Goal: Navigation & Orientation: Find specific page/section

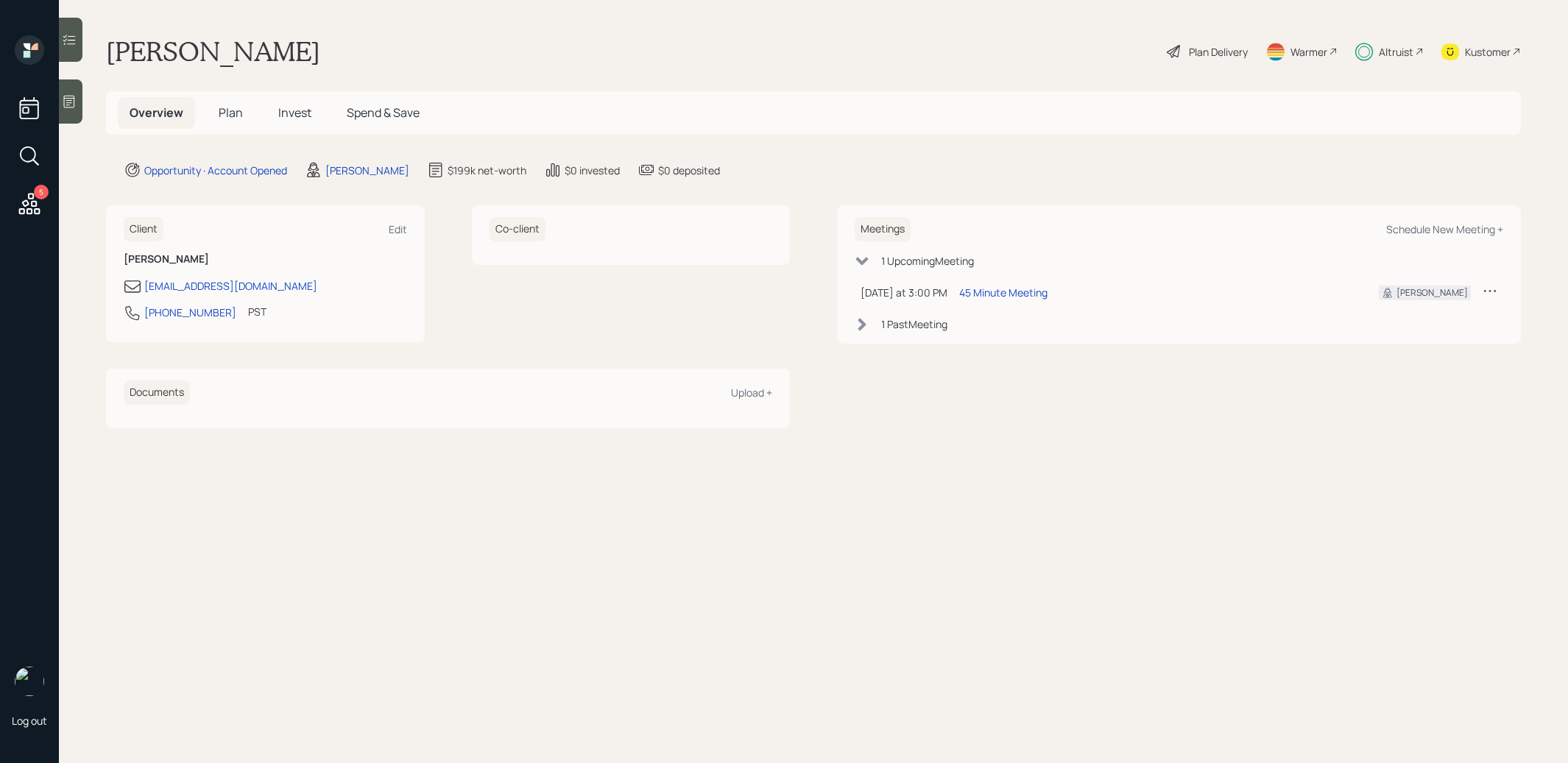
click at [227, 109] on span "Plan" at bounding box center [230, 112] width 24 height 16
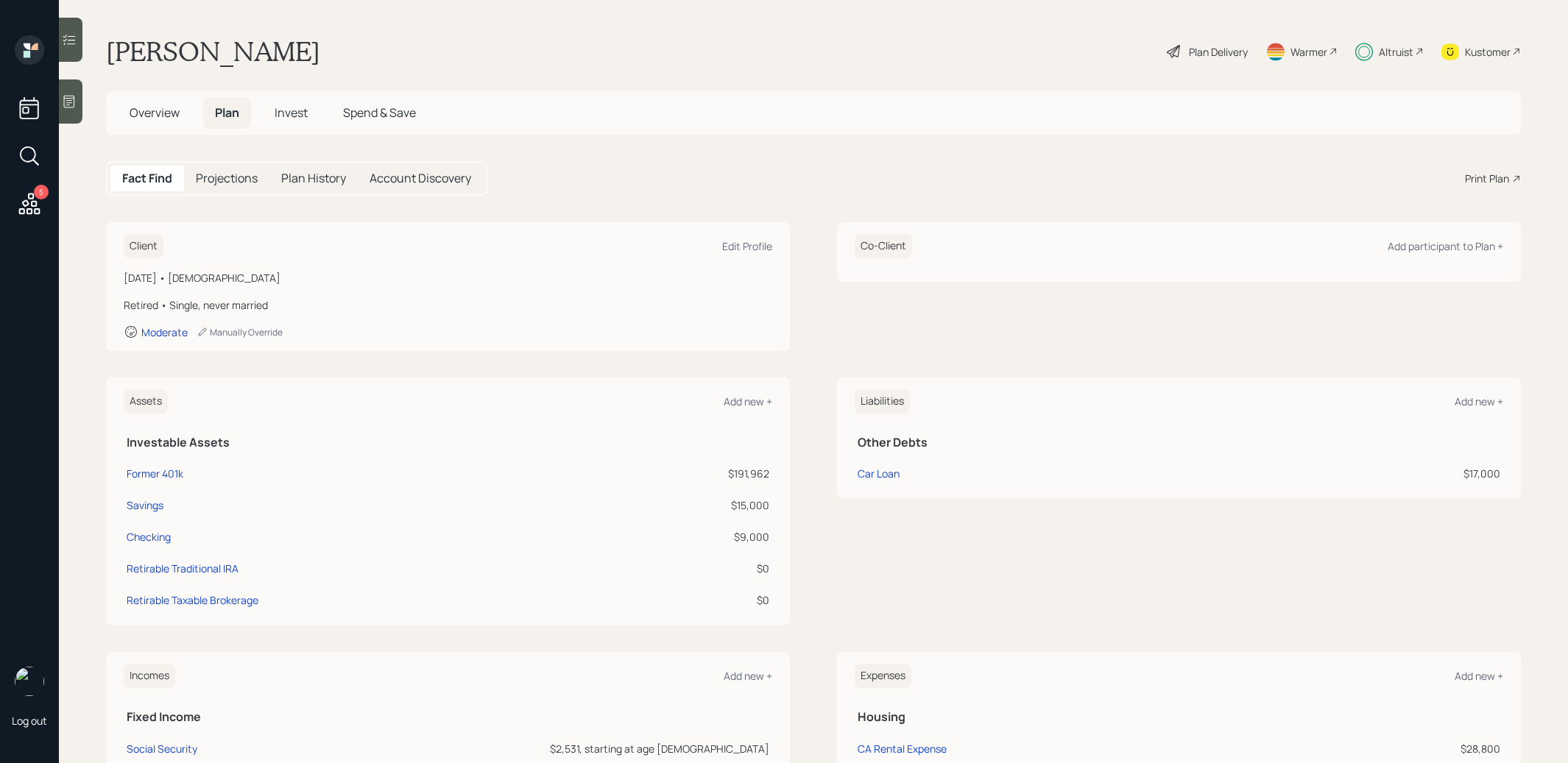
click at [298, 116] on span "Invest" at bounding box center [291, 112] width 33 height 16
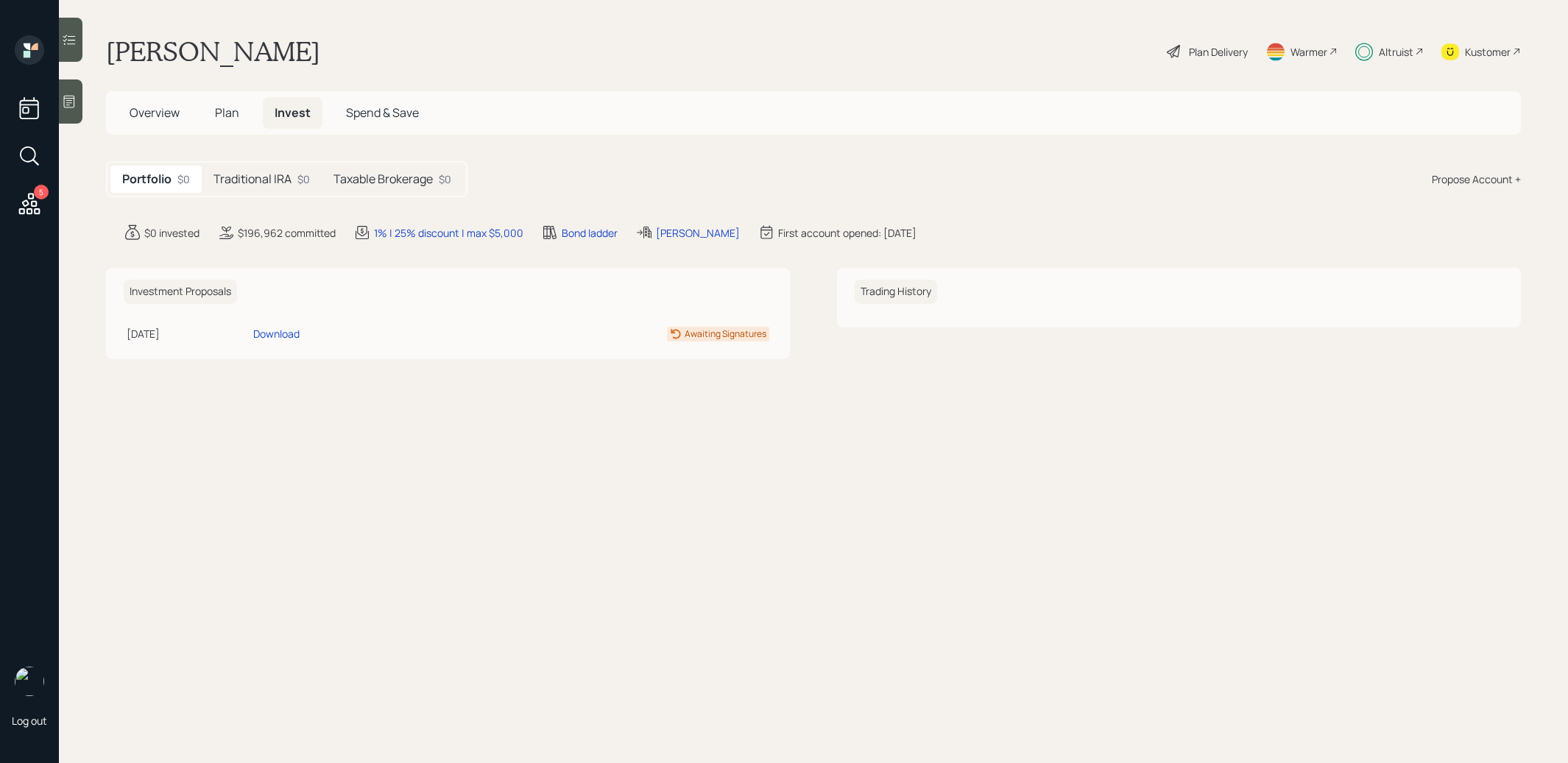
click at [262, 184] on h5 "Traditional IRA" at bounding box center [252, 179] width 78 height 14
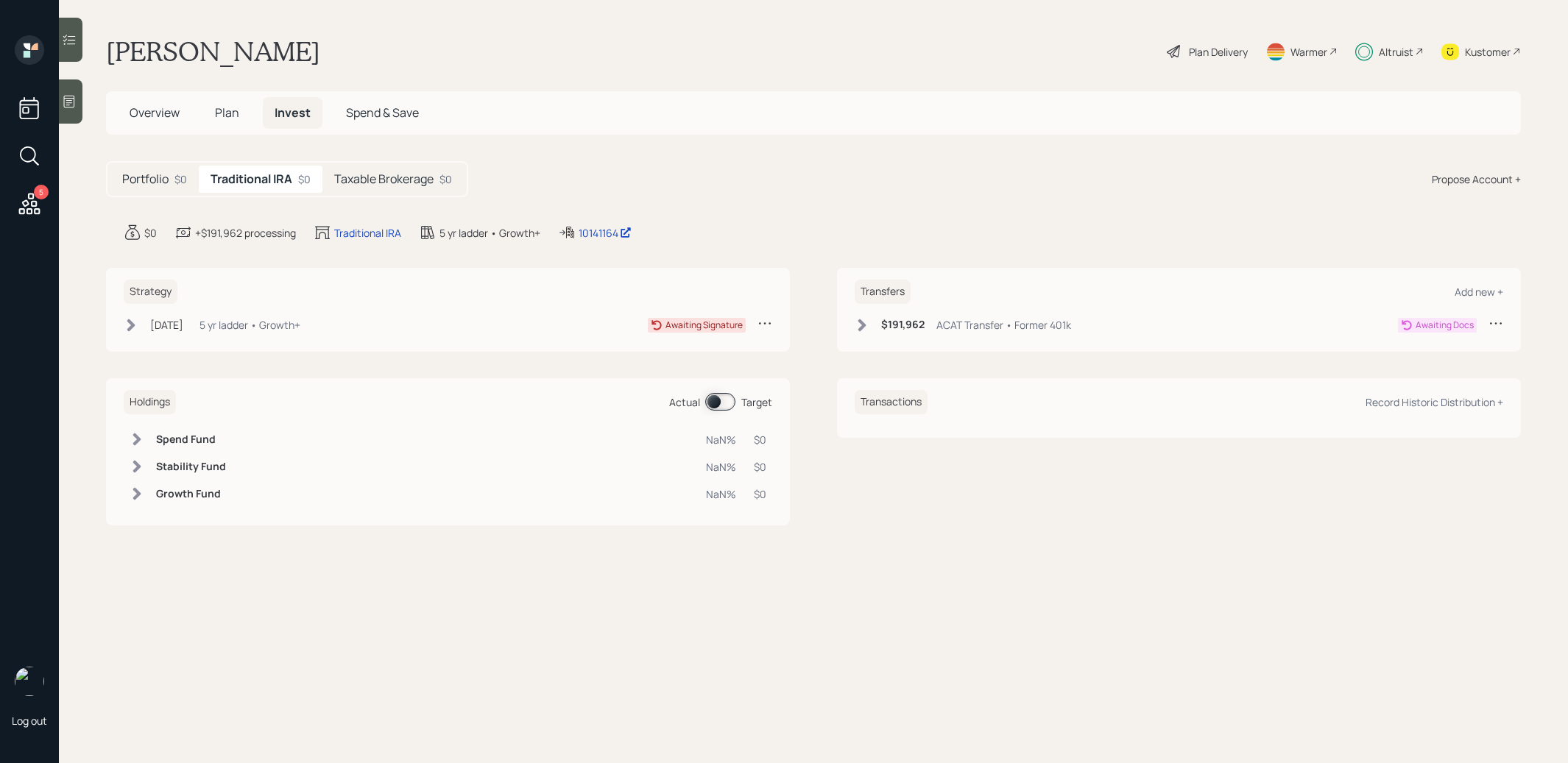
click at [409, 176] on h5 "Taxable Brokerage" at bounding box center [384, 179] width 99 height 14
click at [270, 177] on h5 "Traditional IRA" at bounding box center [249, 179] width 78 height 14
click at [130, 321] on icon at bounding box center [131, 324] width 8 height 13
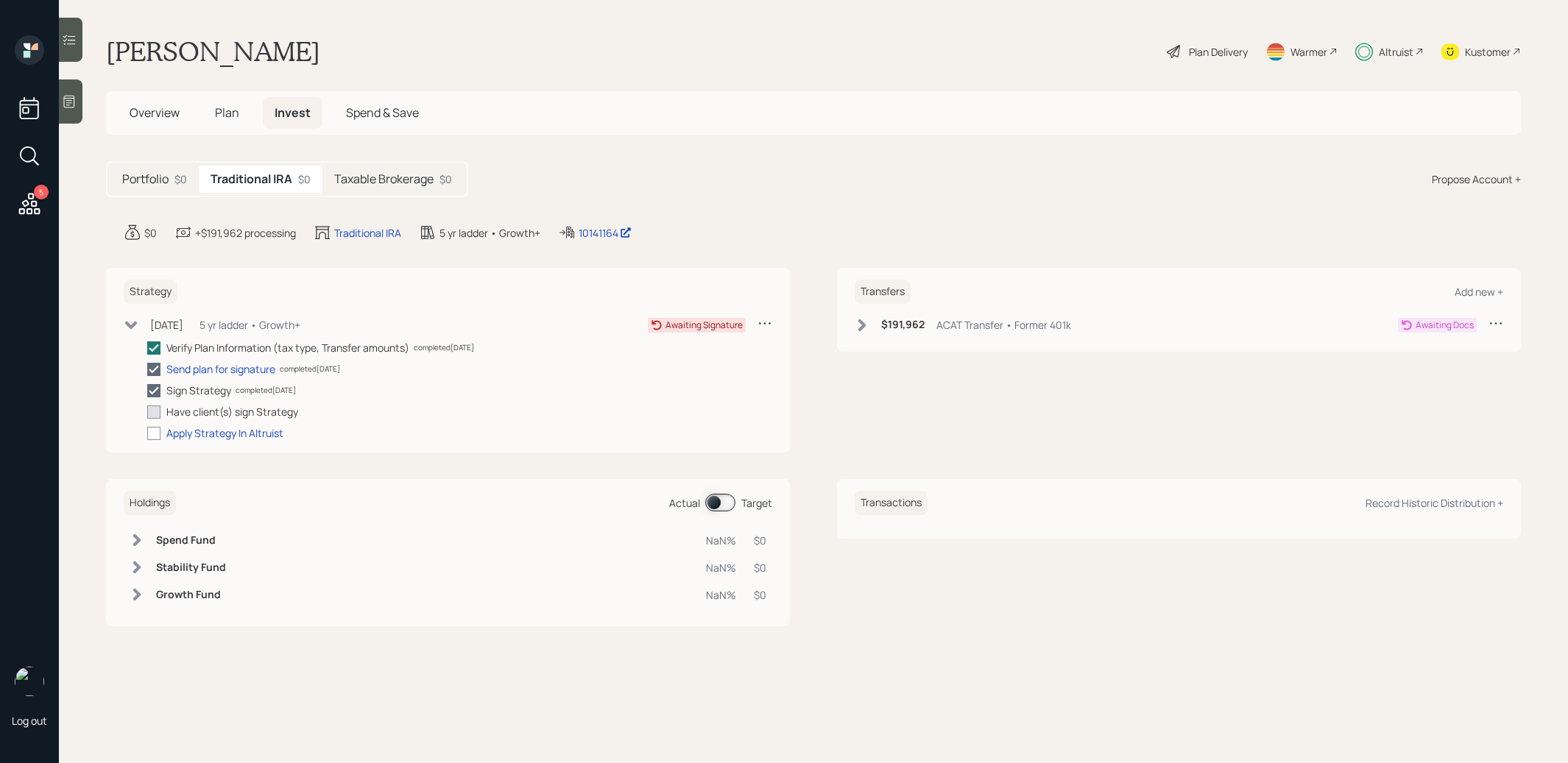
click at [864, 323] on icon at bounding box center [863, 324] width 8 height 13
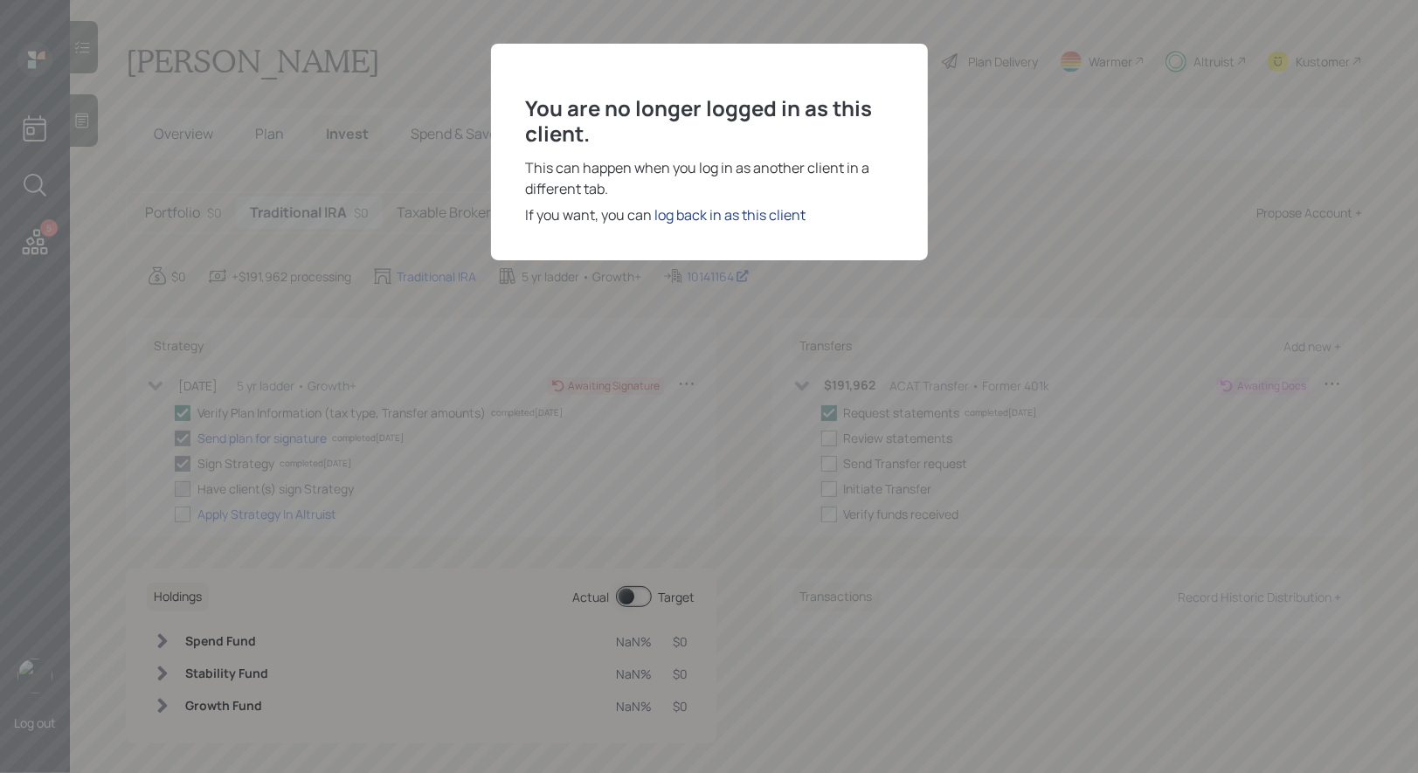
click at [742, 211] on div "log back in as this client" at bounding box center [730, 214] width 151 height 21
